Goal: Information Seeking & Learning: Learn about a topic

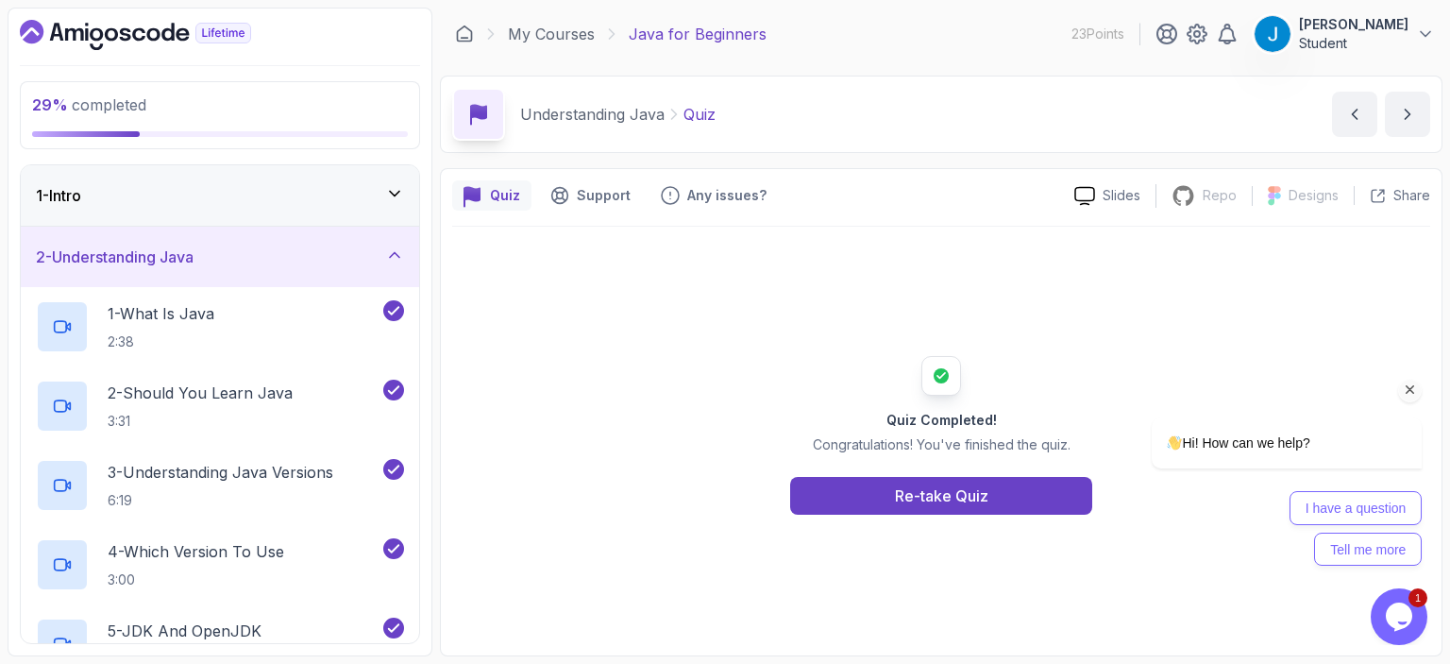
click at [1411, 391] on icon "Chat attention grabber" at bounding box center [1410, 389] width 17 height 17
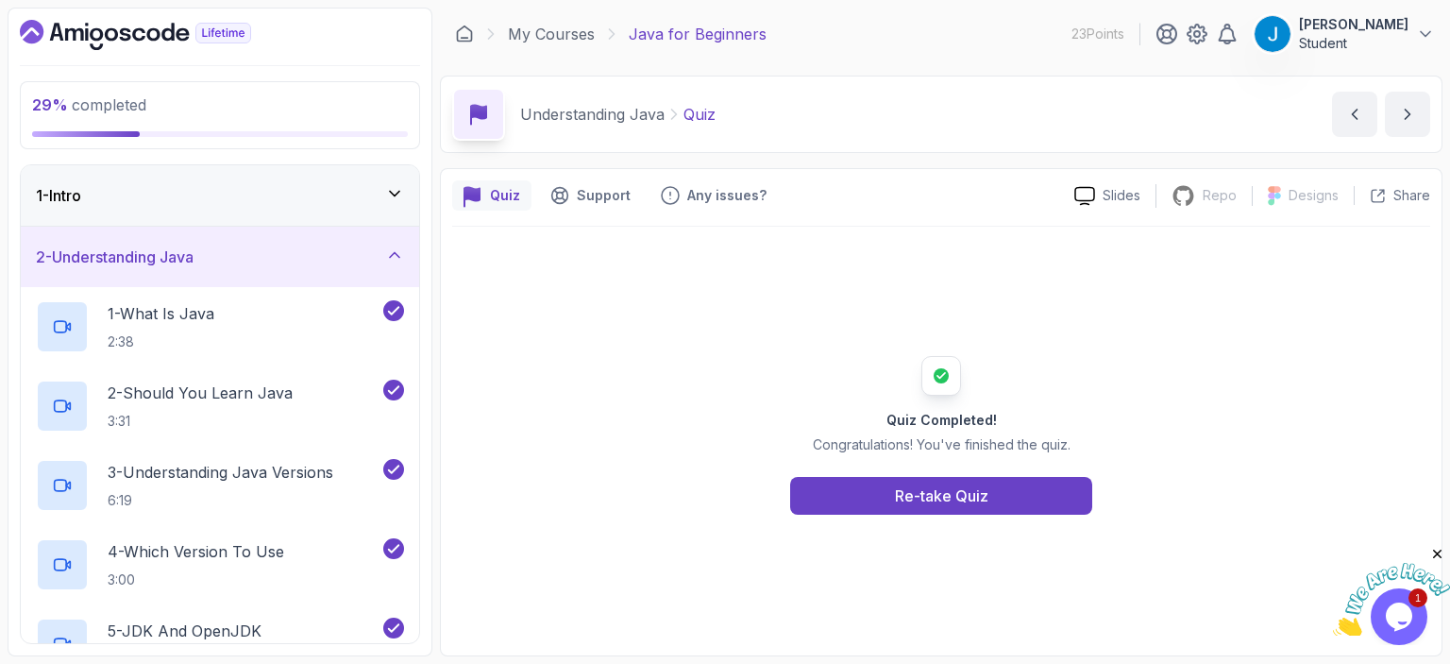
click at [1436, 549] on icon "Close" at bounding box center [1437, 554] width 17 height 17
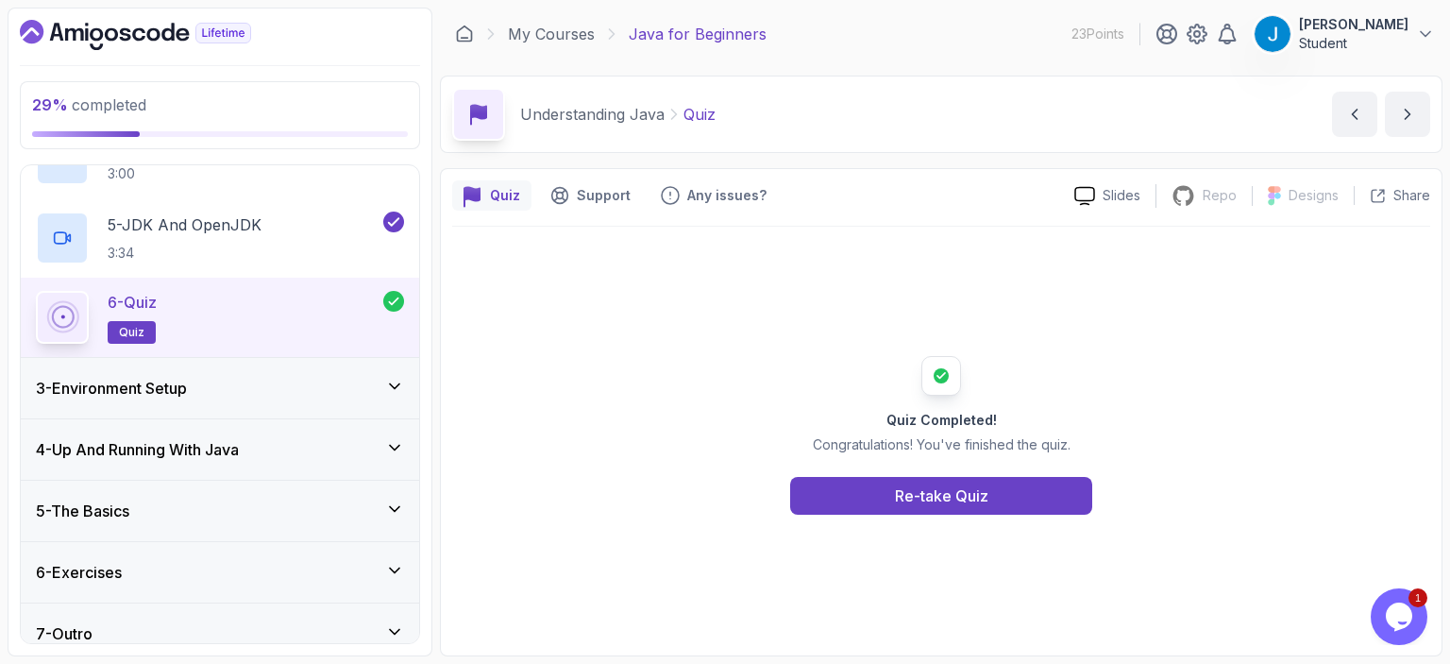
scroll to position [418, 0]
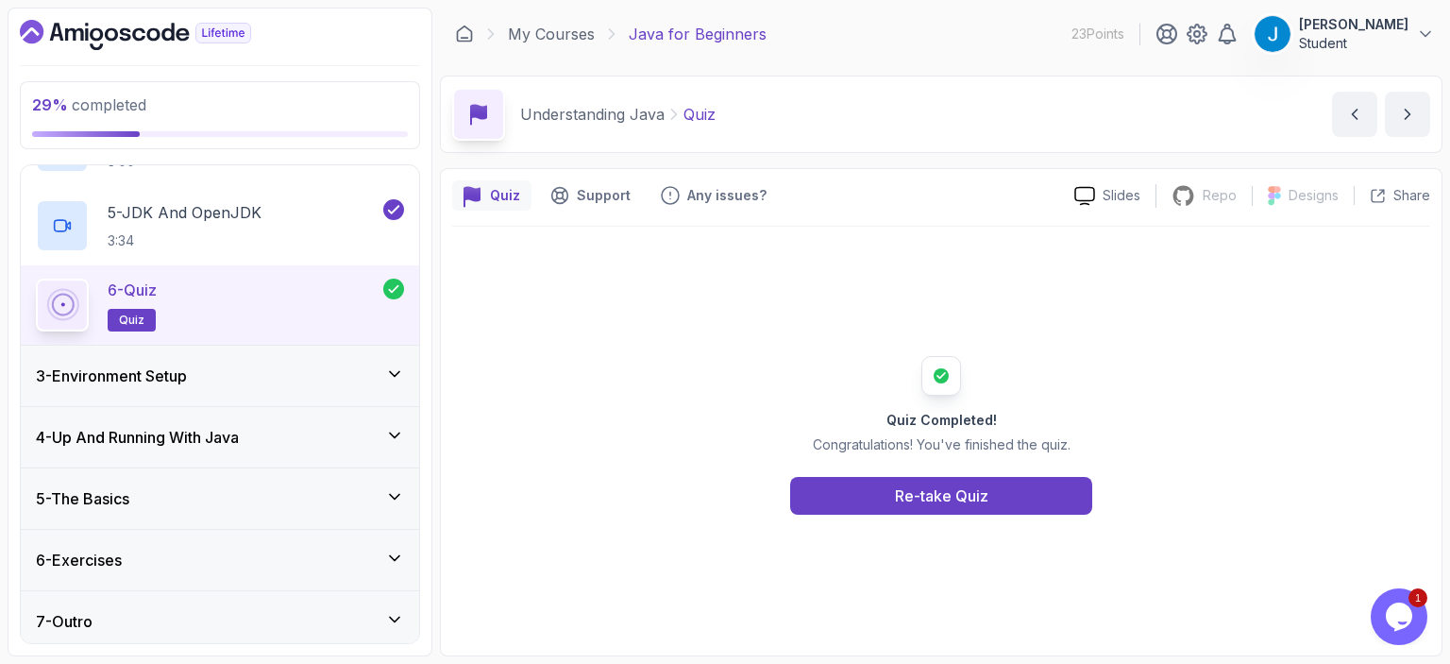
click at [332, 433] on div "4 - Up And Running With Java" at bounding box center [220, 437] width 368 height 23
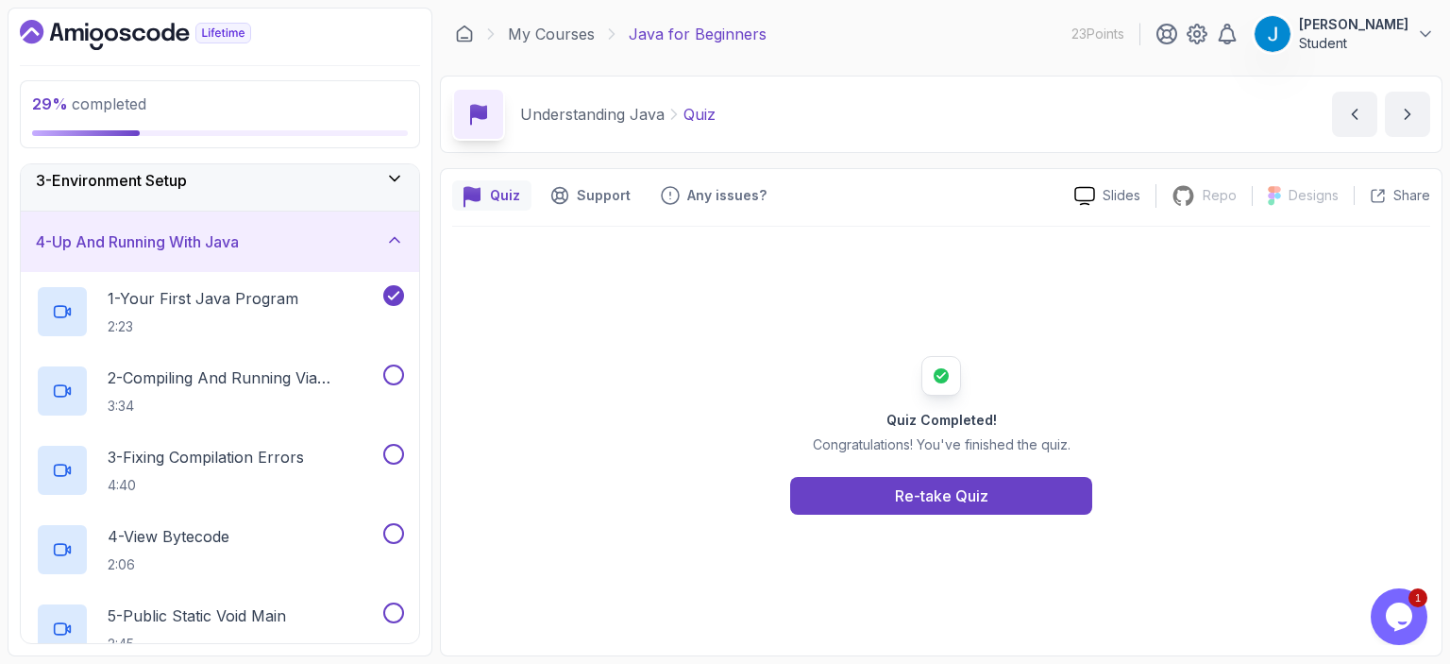
scroll to position [138, 0]
click at [286, 373] on p "2 - Compiling And Running Via Terminal" at bounding box center [244, 376] width 272 height 23
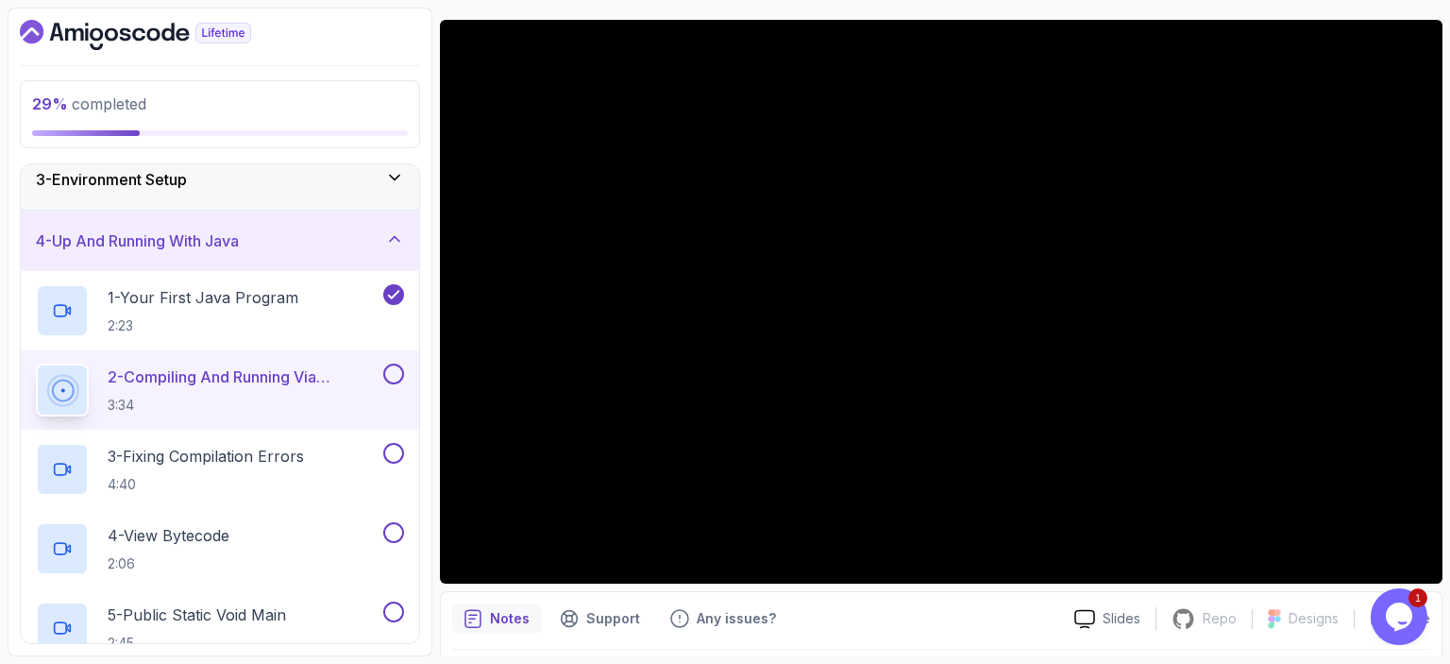
scroll to position [153, 0]
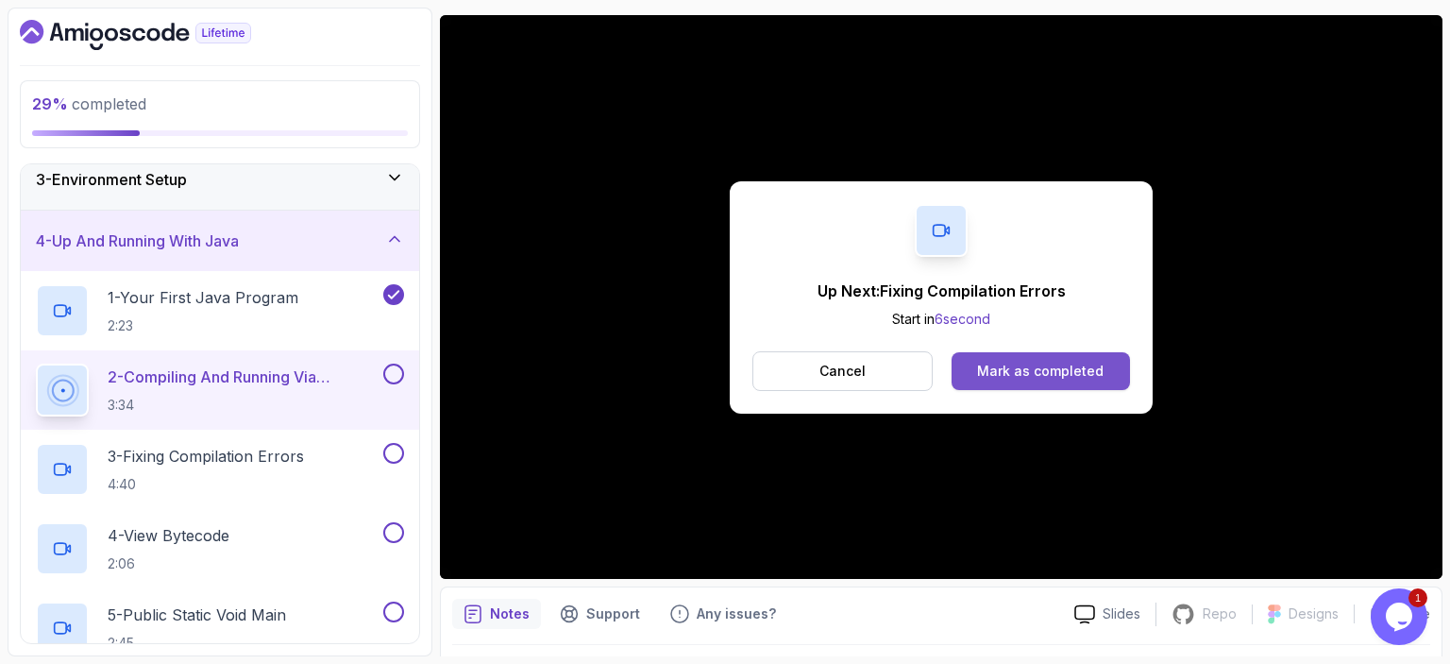
click at [1009, 381] on button "Mark as completed" at bounding box center [1040, 371] width 178 height 38
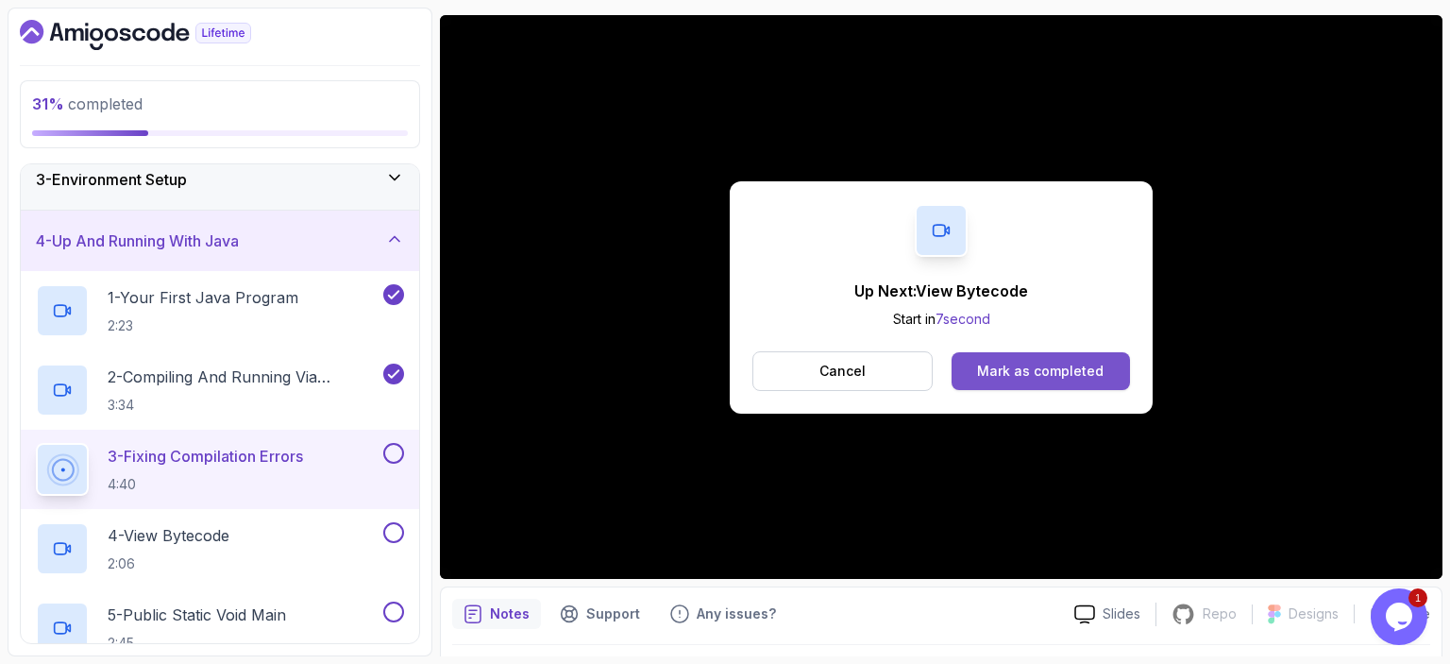
click at [1034, 378] on div "Mark as completed" at bounding box center [1040, 370] width 126 height 19
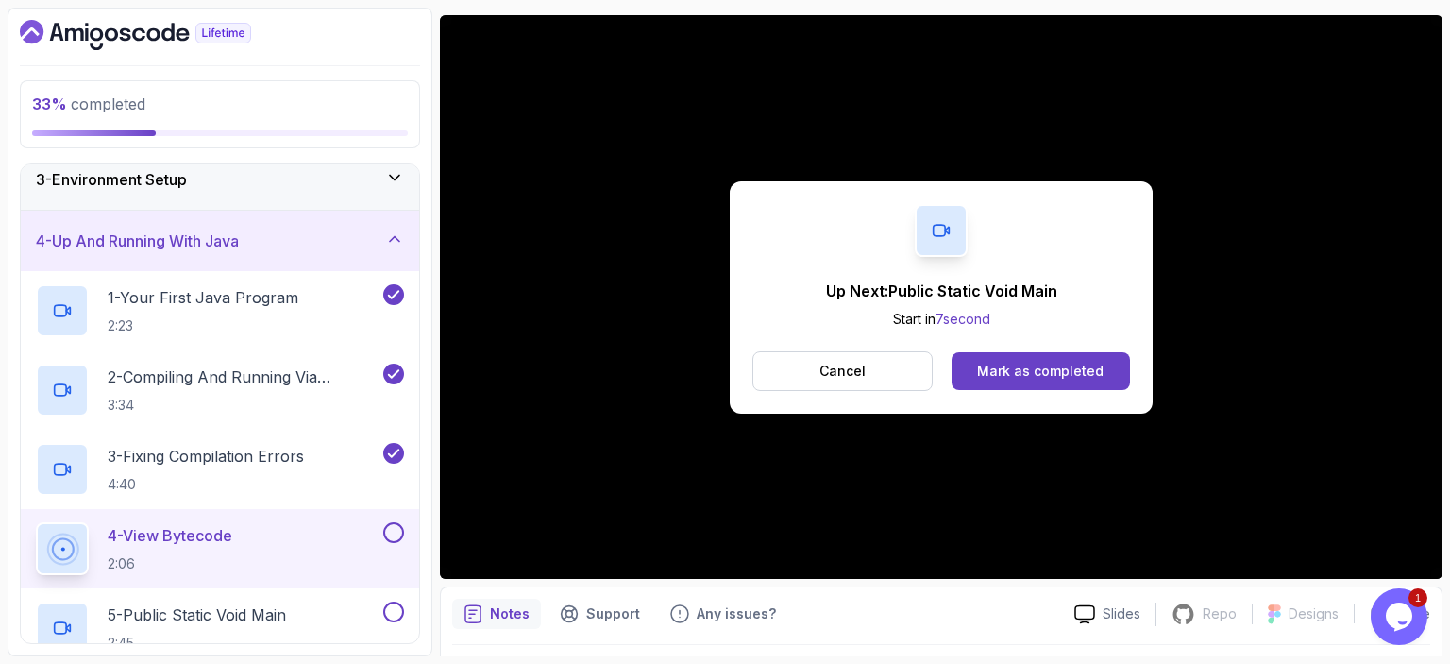
click at [1034, 378] on div "Mark as completed" at bounding box center [1040, 370] width 126 height 19
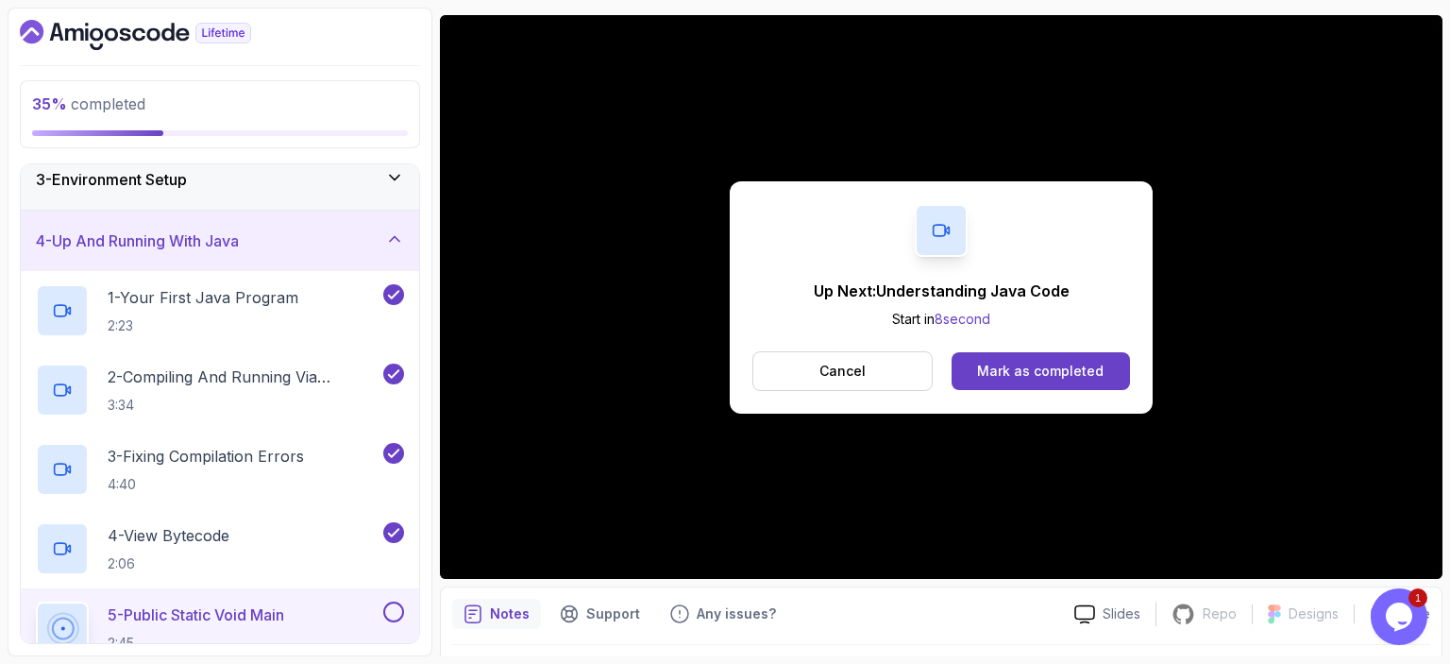
click at [1034, 378] on div "Mark as completed" at bounding box center [1040, 370] width 126 height 19
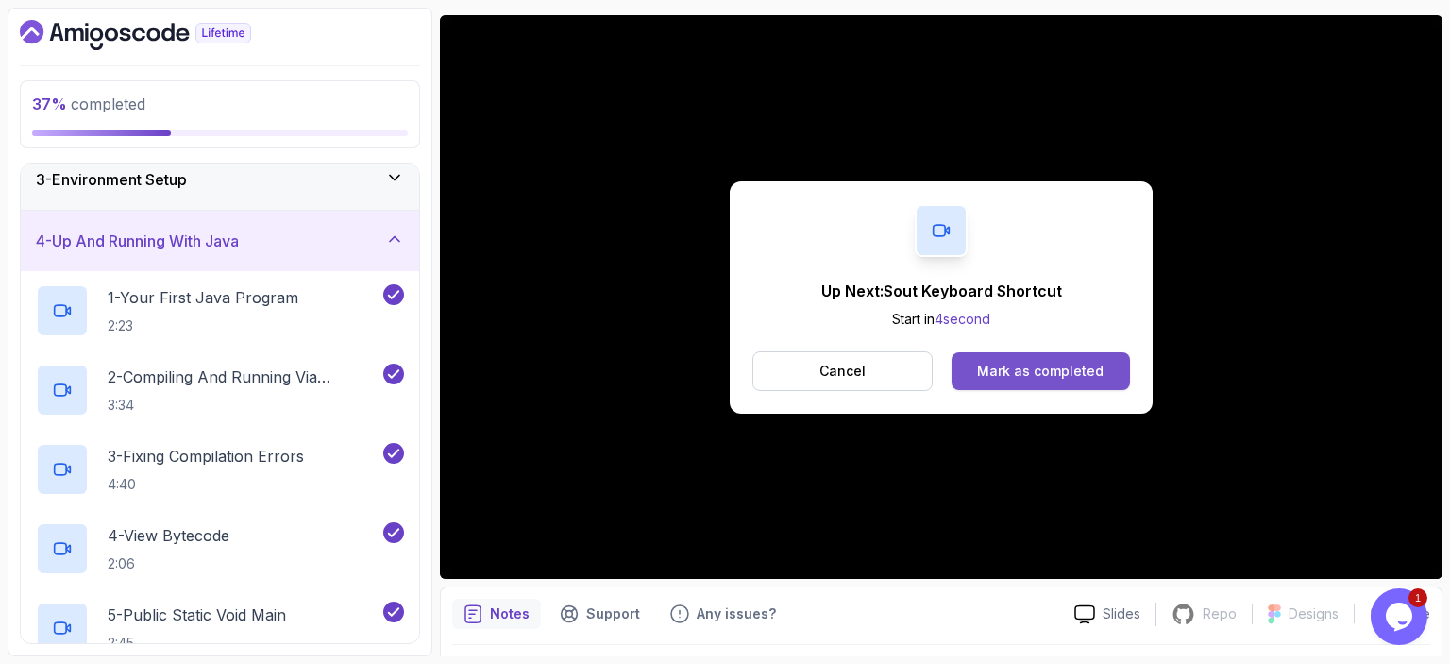
click at [1090, 374] on div "Mark as completed" at bounding box center [1040, 370] width 126 height 19
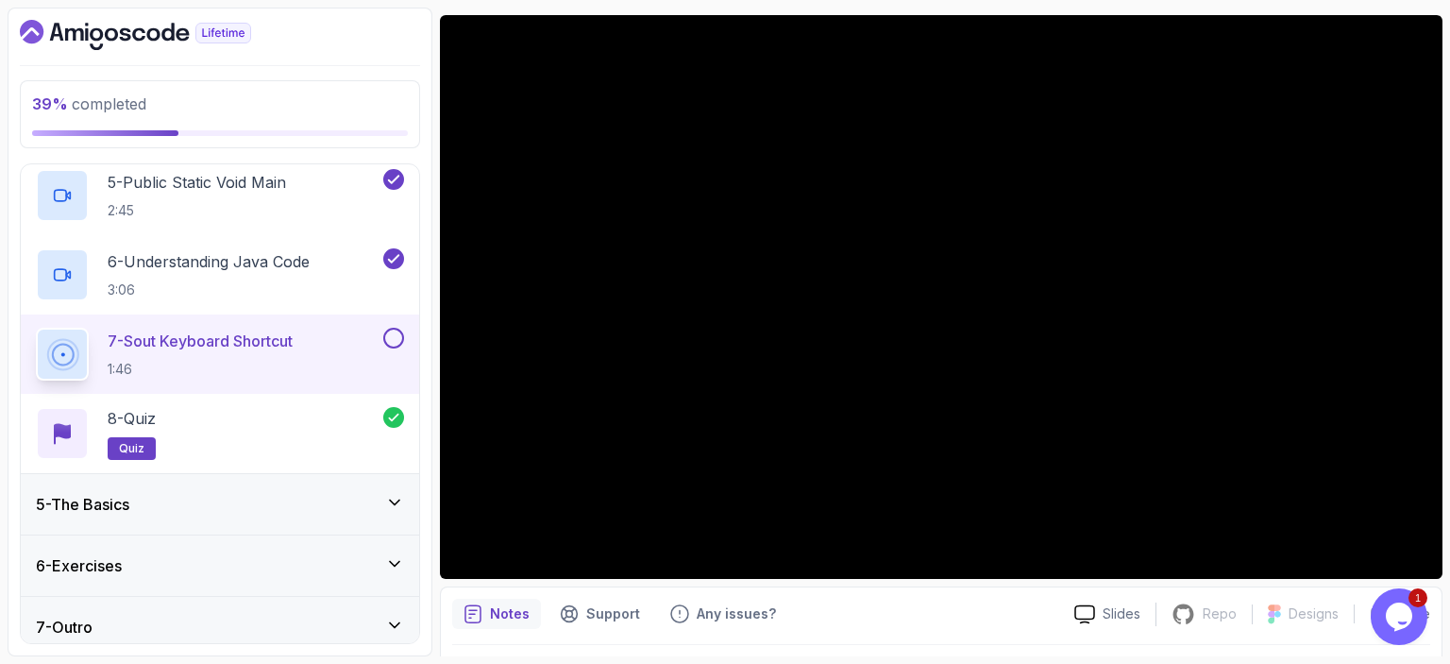
scroll to position [581, 0]
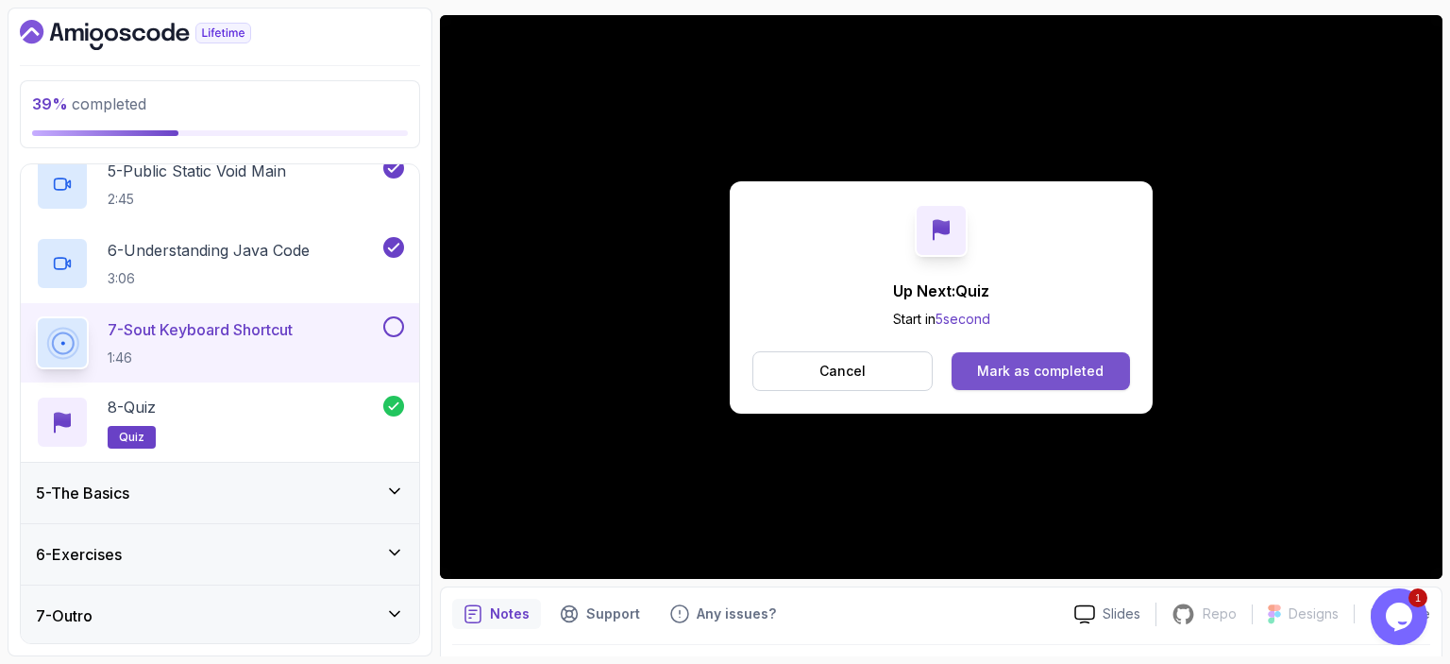
click at [1023, 375] on div "Mark as completed" at bounding box center [1040, 370] width 126 height 19
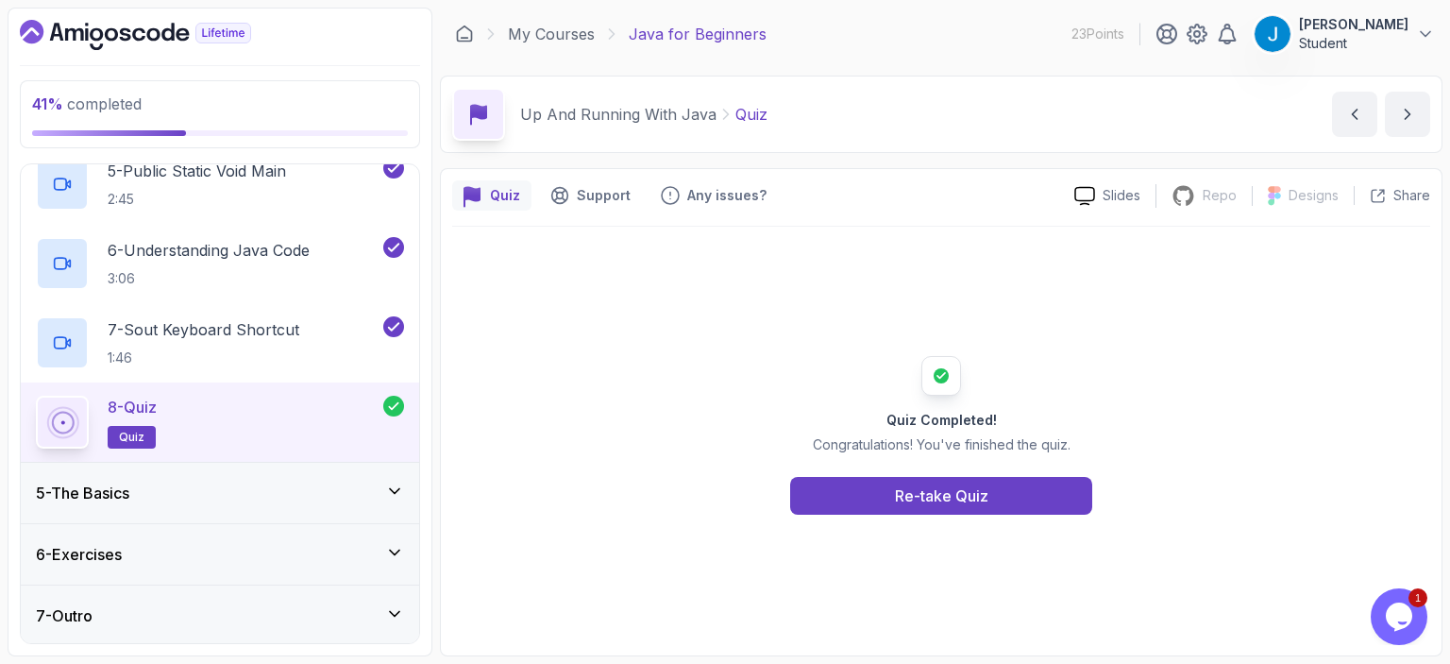
click at [365, 493] on div "5 - The Basics" at bounding box center [220, 492] width 368 height 23
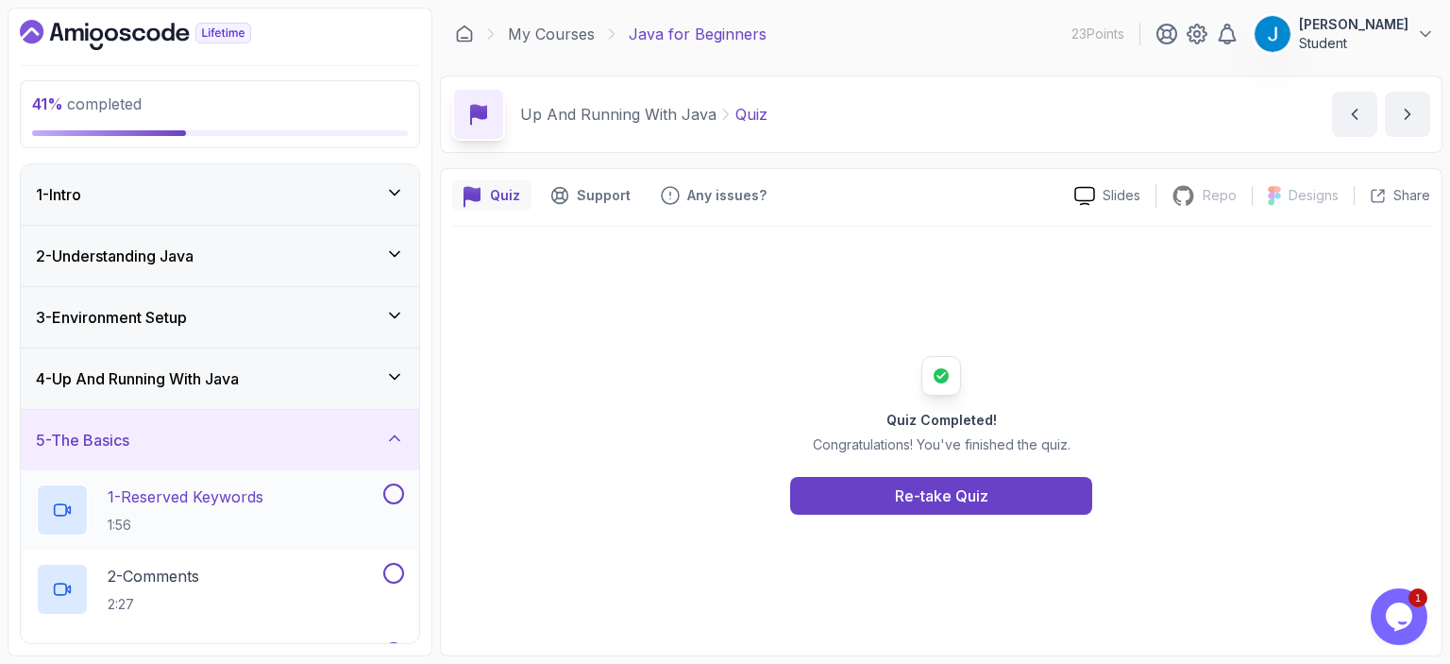
click at [249, 498] on p "1 - Reserved Keywords" at bounding box center [186, 496] width 156 height 23
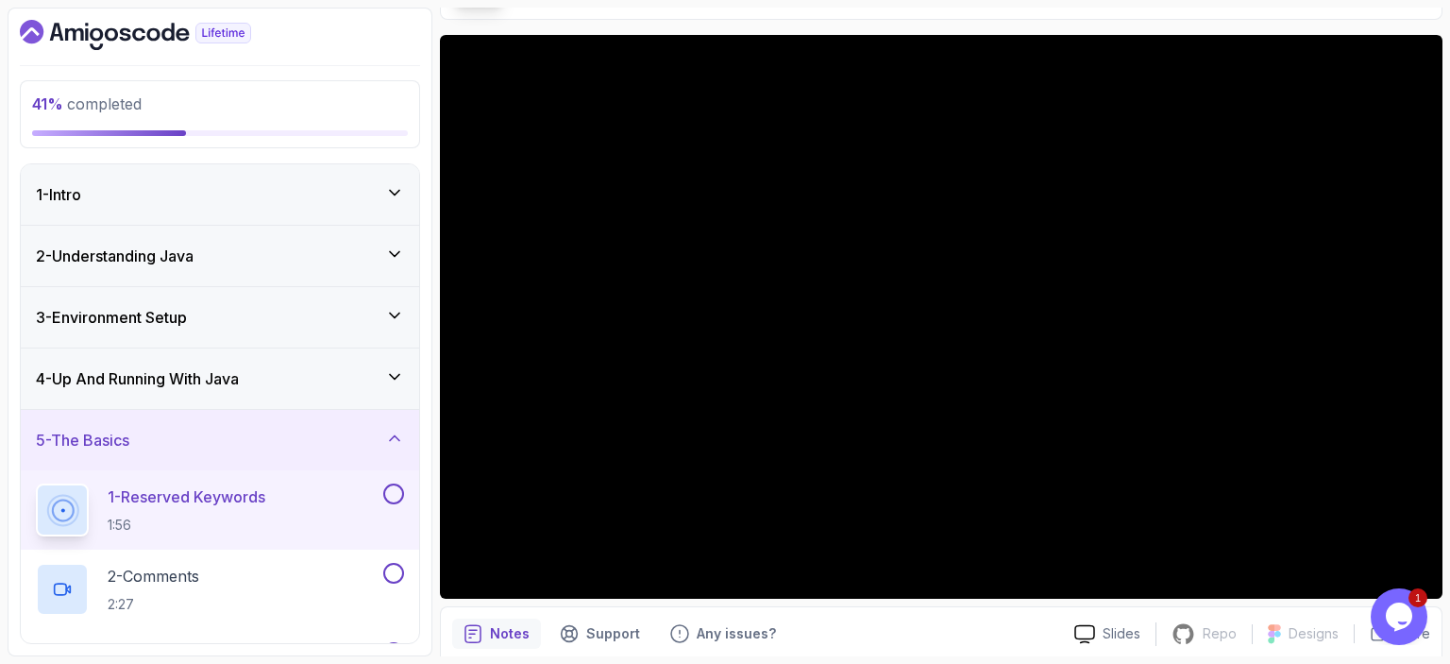
scroll to position [134, 0]
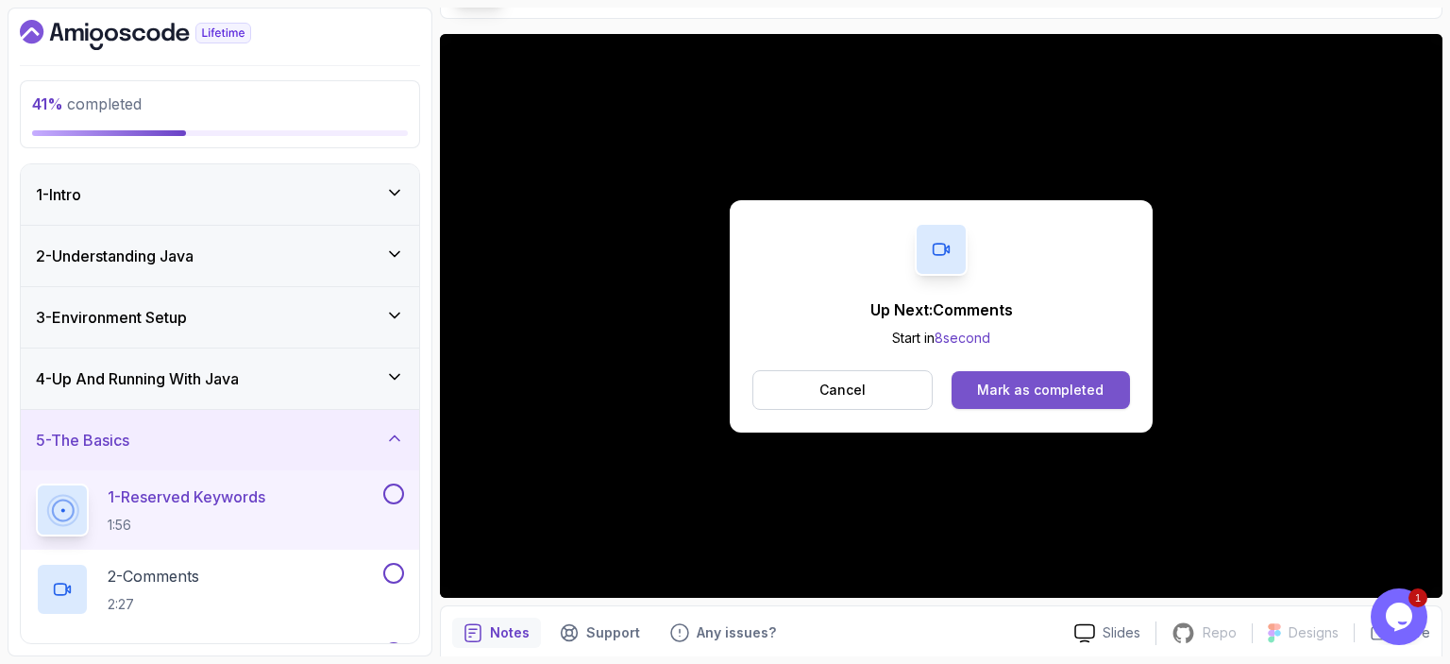
click at [1008, 383] on div "Mark as completed" at bounding box center [1040, 389] width 126 height 19
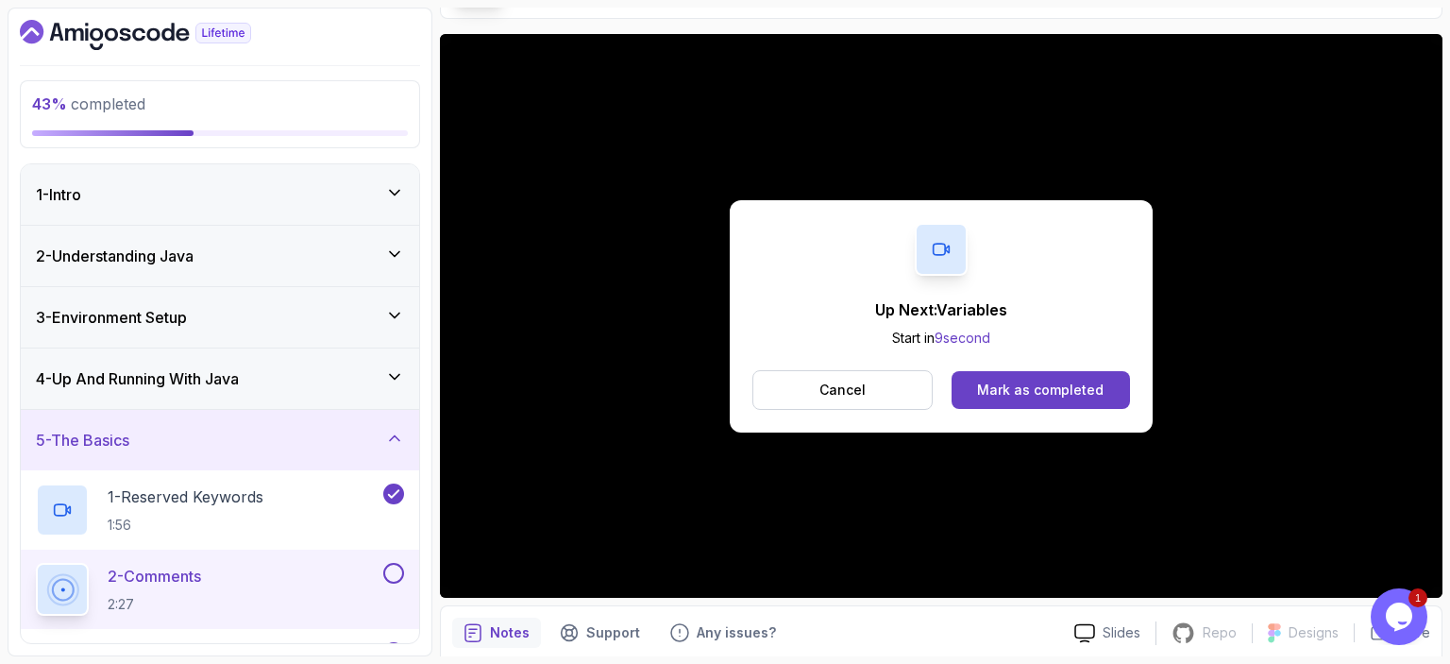
click at [1008, 383] on div "Mark as completed" at bounding box center [1040, 389] width 126 height 19
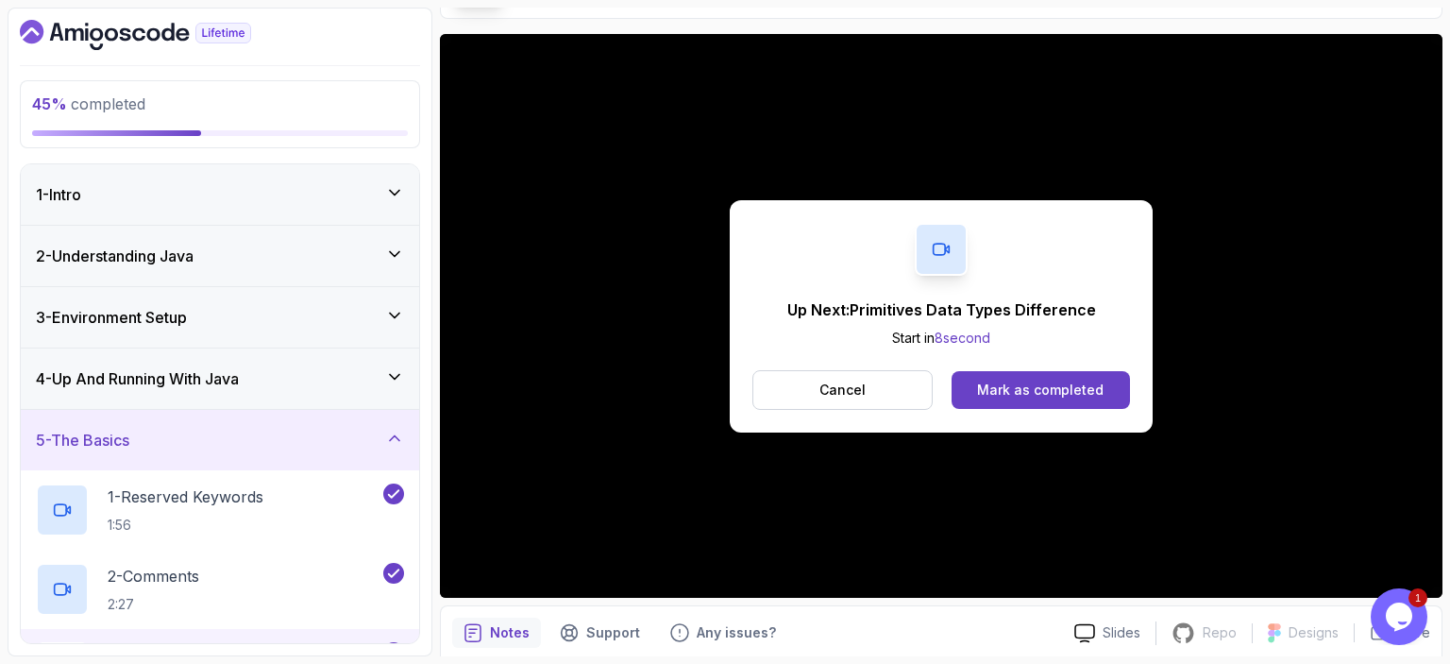
click at [1008, 383] on div "Mark as completed" at bounding box center [1040, 389] width 126 height 19
click at [1074, 392] on div "Mark as completed" at bounding box center [1040, 389] width 126 height 19
click at [1108, 386] on button "Mark as completed" at bounding box center [1040, 390] width 178 height 38
click at [1053, 393] on div "Mark as completed" at bounding box center [1040, 389] width 126 height 19
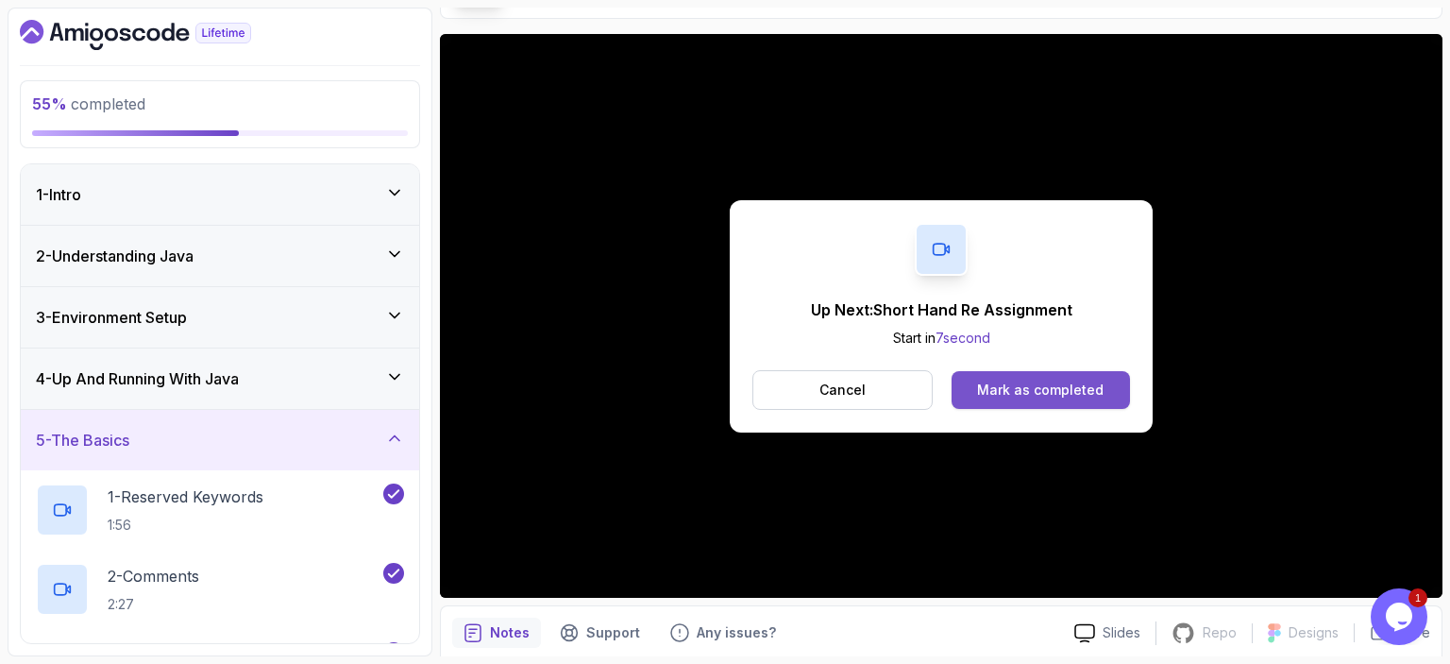
click at [1034, 393] on div "Mark as completed" at bounding box center [1040, 389] width 126 height 19
click at [1070, 391] on div "Mark as completed" at bounding box center [1040, 389] width 126 height 19
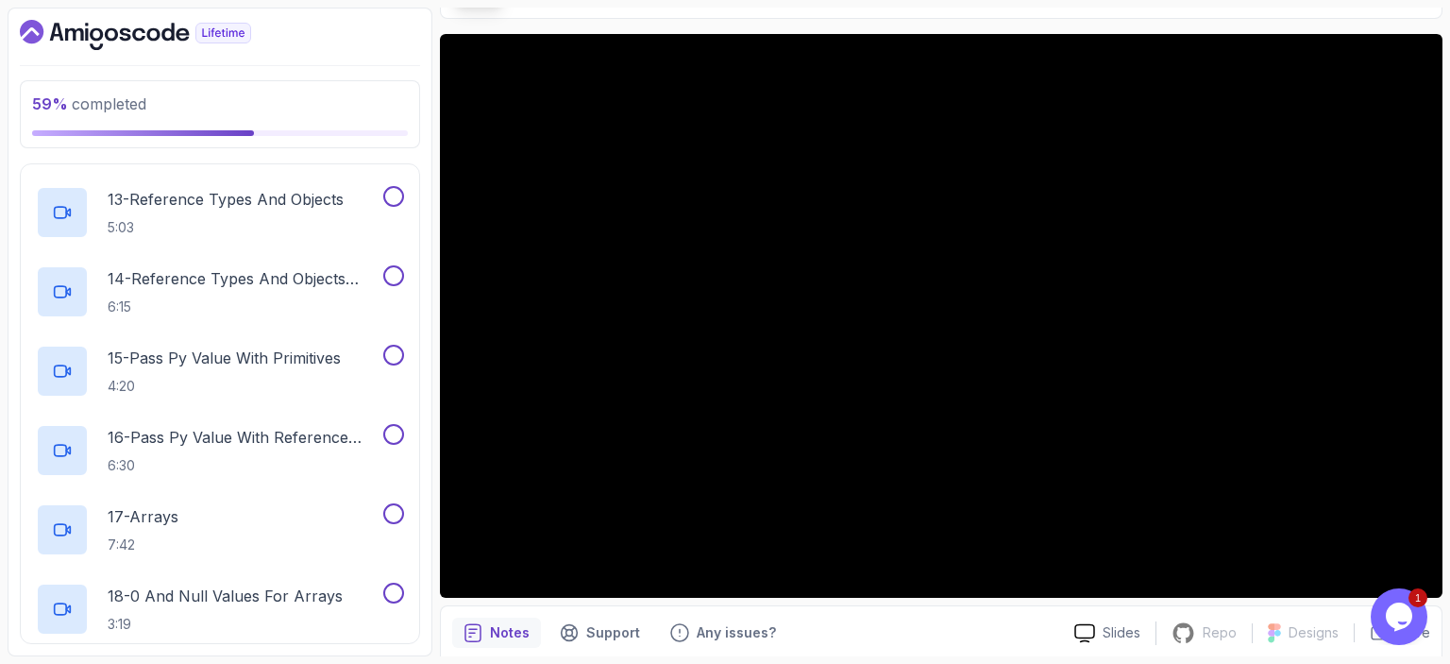
scroll to position [1248, 0]
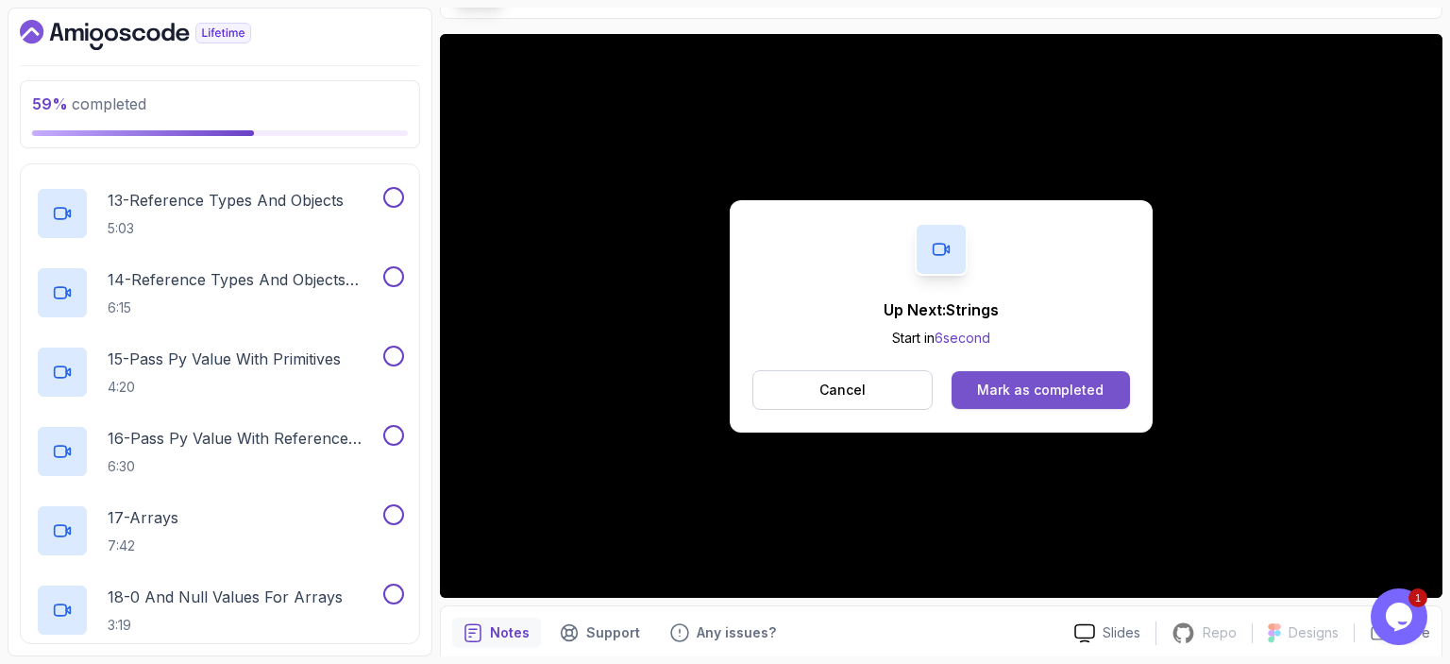
click at [987, 397] on div "Mark as completed" at bounding box center [1040, 389] width 126 height 19
